Goal: Information Seeking & Learning: Learn about a topic

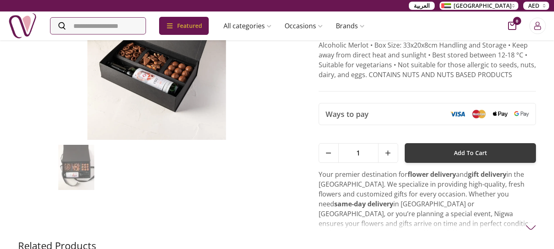
scroll to position [123, 0]
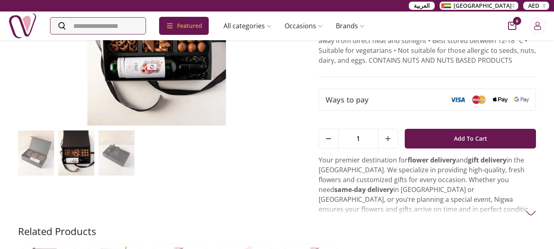
click at [32, 158] on img at bounding box center [36, 152] width 36 height 45
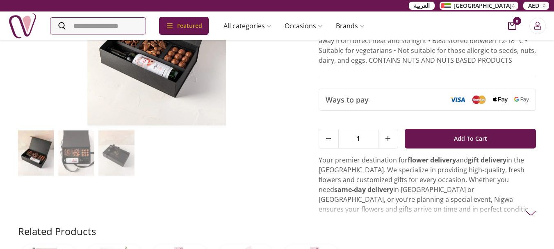
click at [81, 159] on img at bounding box center [76, 152] width 36 height 45
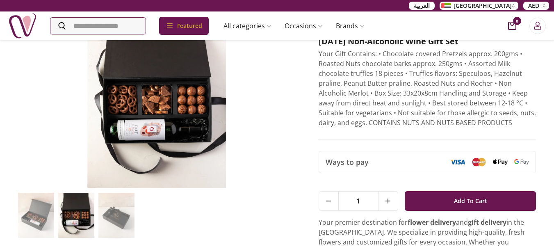
scroll to position [41, 0]
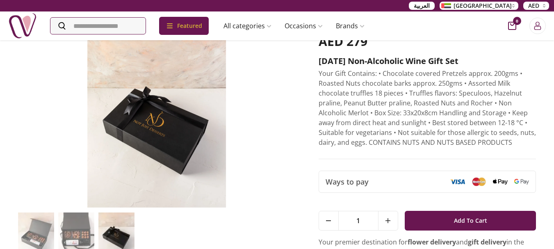
click at [80, 236] on img at bounding box center [76, 234] width 36 height 45
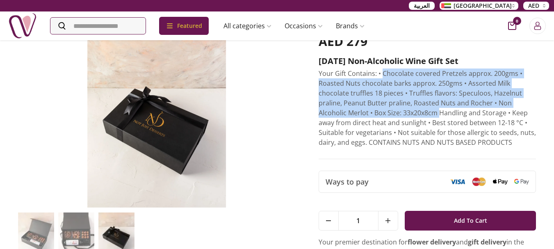
drag, startPoint x: 381, startPoint y: 70, endPoint x: 439, endPoint y: 110, distance: 69.6
click at [439, 110] on p "Your Gift Contains: • Chocolate covered Pretzels approx. 200gms • Roasted Nuts …" at bounding box center [427, 107] width 218 height 79
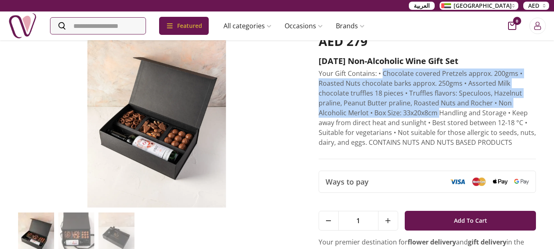
copy p "Chocolate covered Pretzels approx. 200gms • Roasted Nuts chocolate barks approx…"
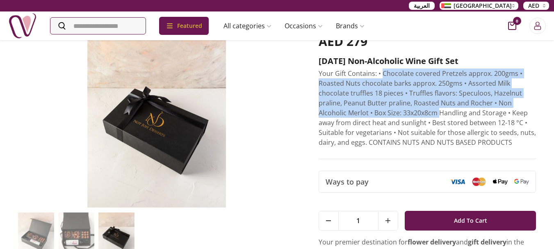
click at [79, 235] on img at bounding box center [76, 234] width 36 height 45
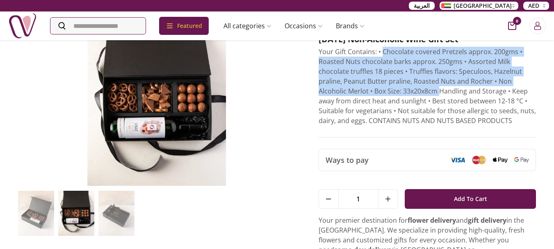
scroll to position [82, 0]
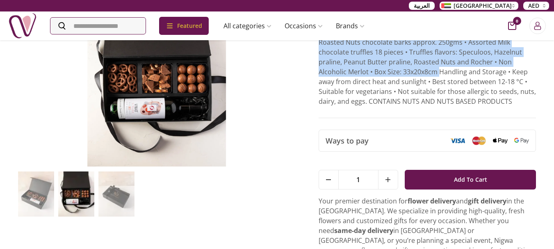
click at [40, 197] on img at bounding box center [36, 193] width 36 height 45
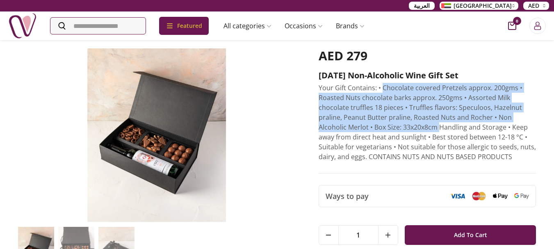
scroll to position [41, 0]
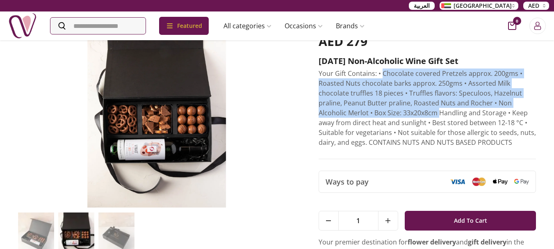
click at [44, 234] on img at bounding box center [36, 234] width 36 height 45
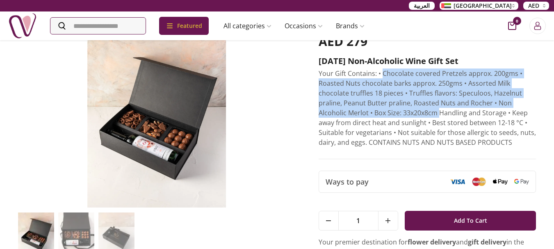
click at [410, 116] on p "Your Gift Contains: • Chocolate covered Pretzels approx. 200gms • Roasted Nuts …" at bounding box center [427, 107] width 218 height 79
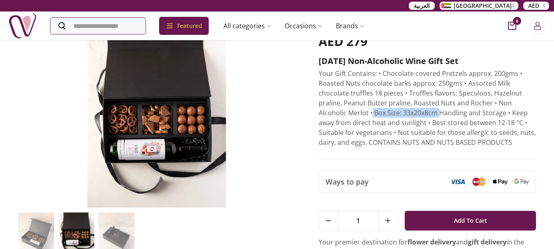
drag, startPoint x: 373, startPoint y: 112, endPoint x: 439, endPoint y: 112, distance: 66.0
click at [439, 112] on p "Your Gift Contains: • Chocolate covered Pretzels approx. 200gms • Roasted Nuts …" at bounding box center [427, 107] width 218 height 79
copy p "Box Size: 33x20x8cm"
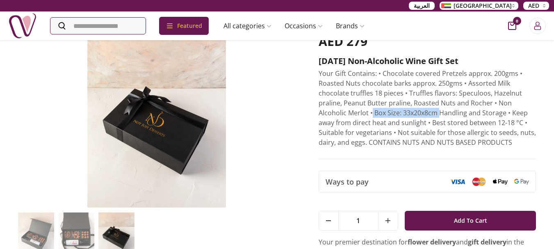
click at [74, 234] on img at bounding box center [76, 234] width 36 height 45
click at [76, 236] on img at bounding box center [76, 234] width 36 height 45
